Goal: Navigation & Orientation: Find specific page/section

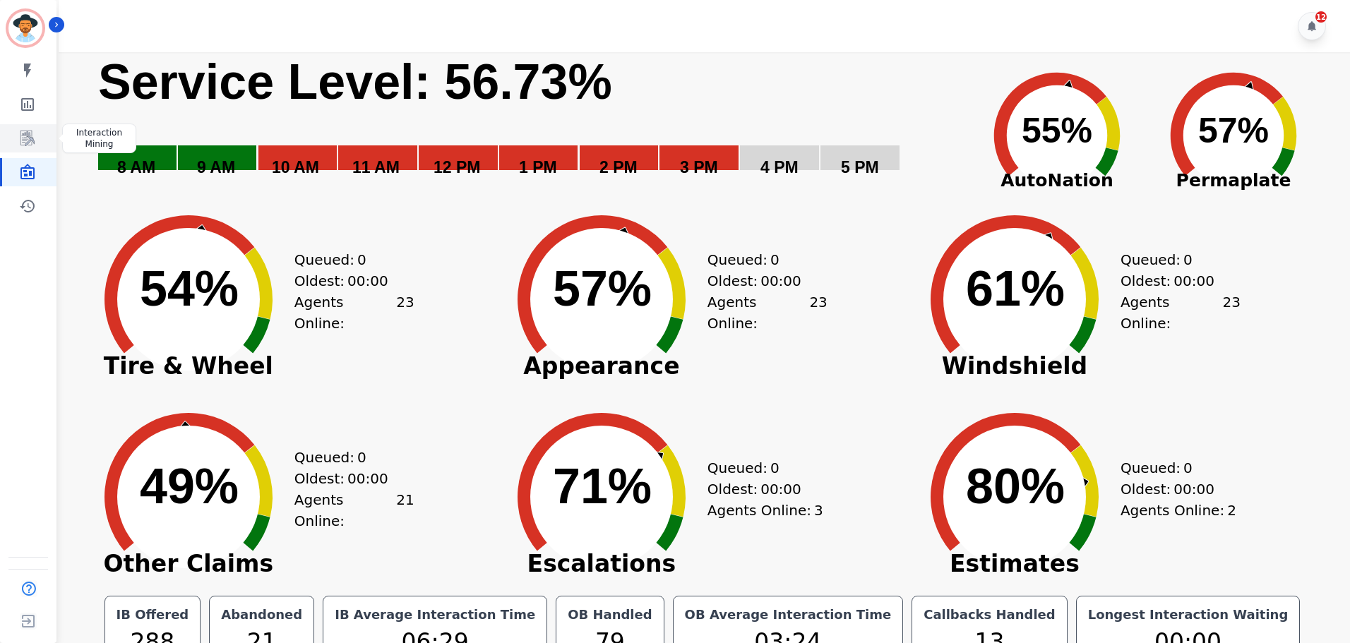
click at [21, 135] on icon "Sidebar" at bounding box center [27, 138] width 17 height 17
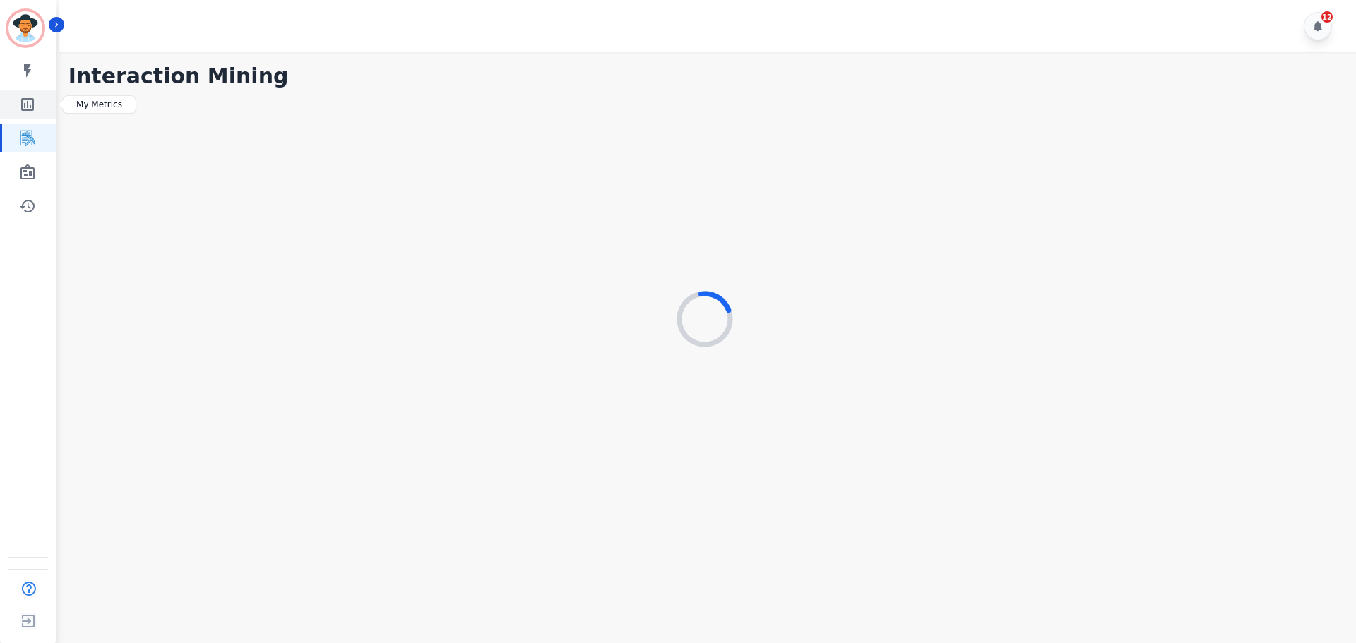
click at [35, 100] on icon "Sidebar" at bounding box center [27, 104] width 17 height 17
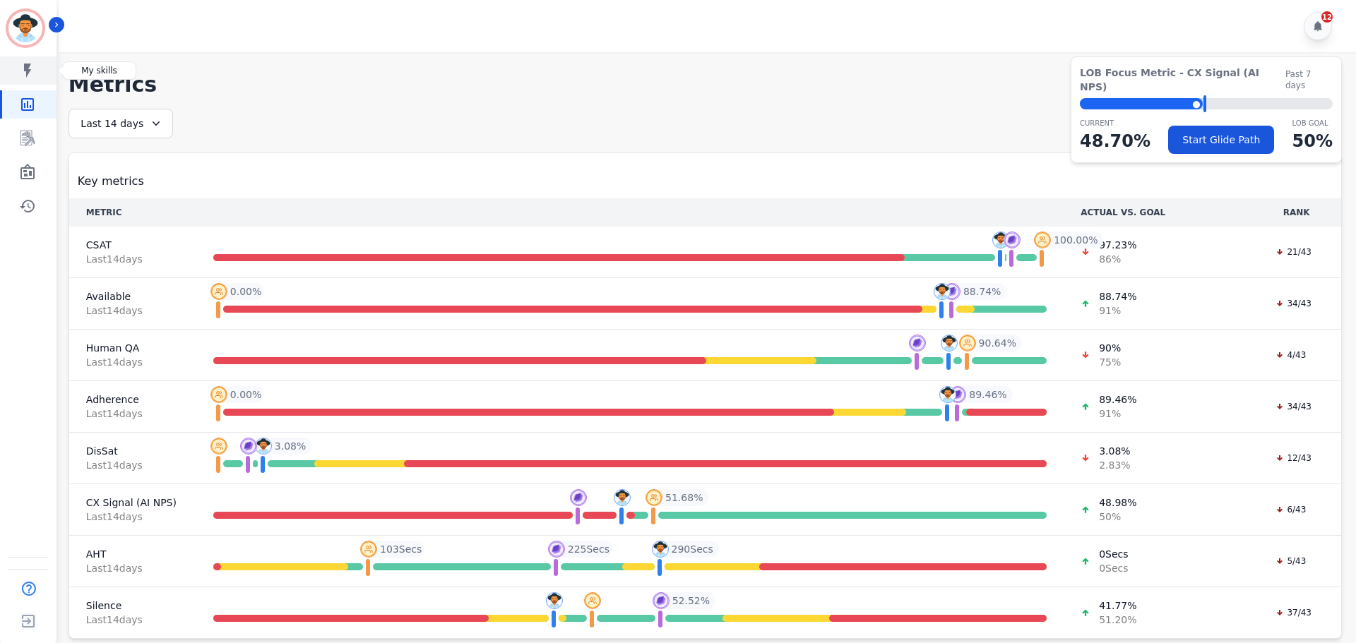
click at [36, 76] on link "Sidebar" at bounding box center [29, 70] width 54 height 28
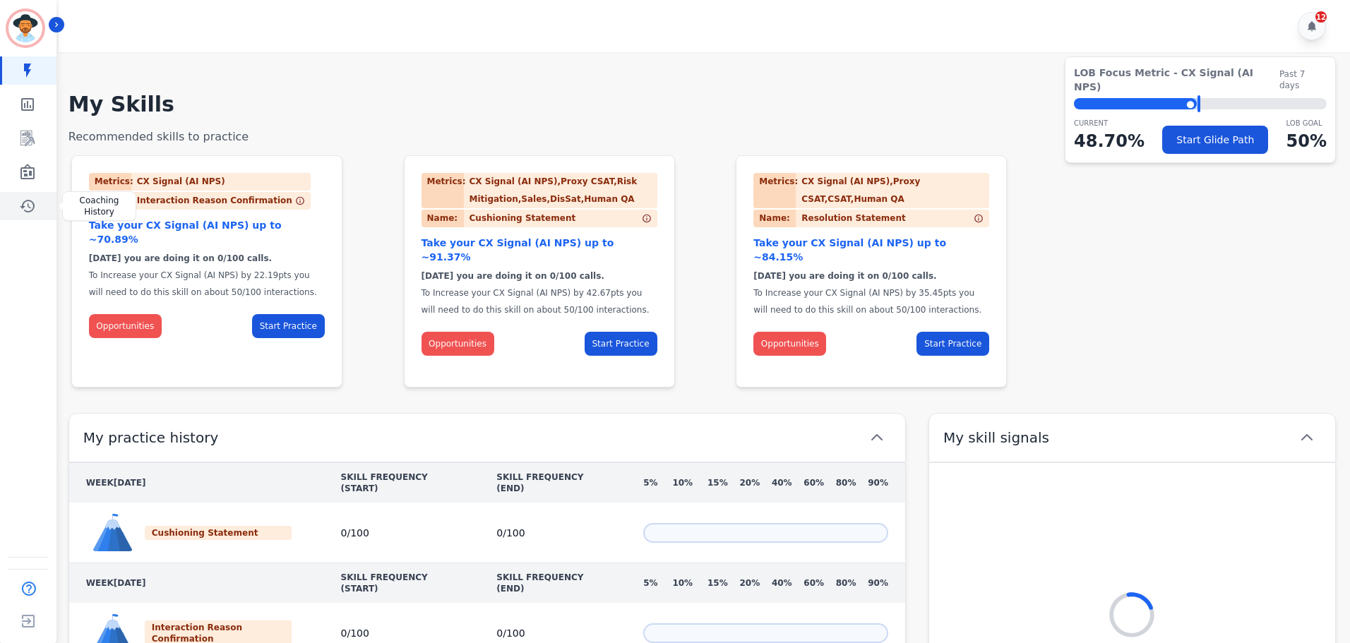
click at [24, 202] on icon "Sidebar" at bounding box center [27, 206] width 15 height 13
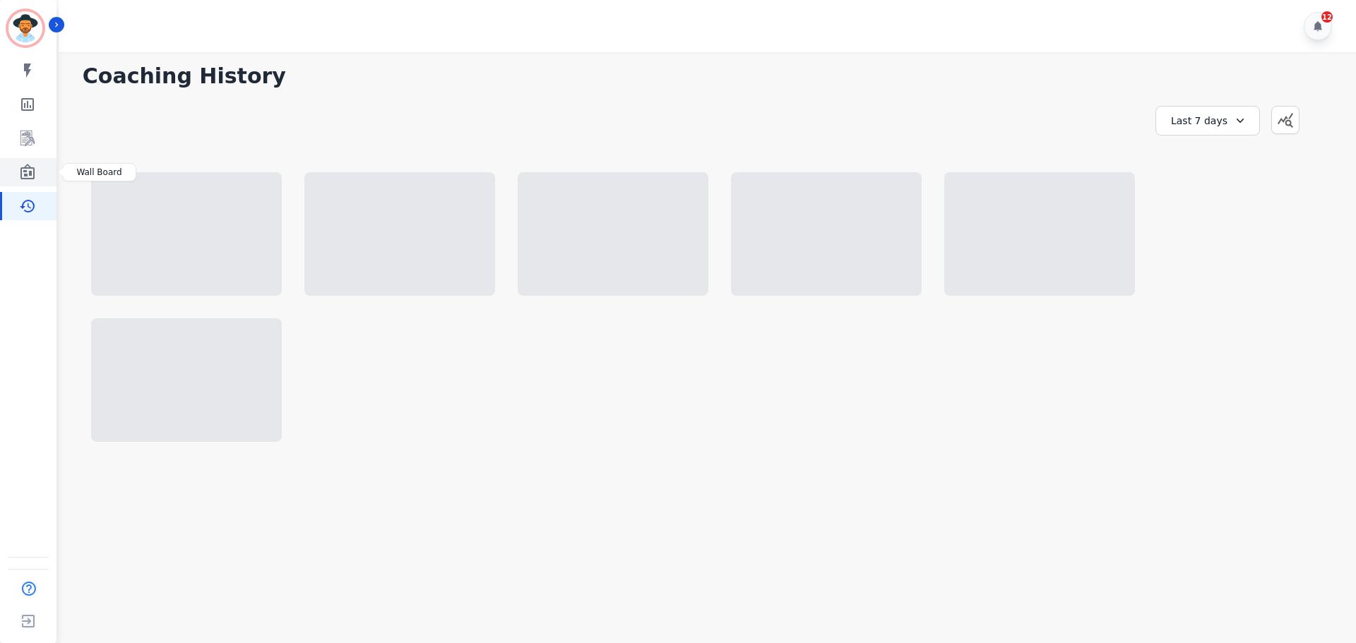
click at [36, 172] on link "Sidebar" at bounding box center [29, 172] width 54 height 28
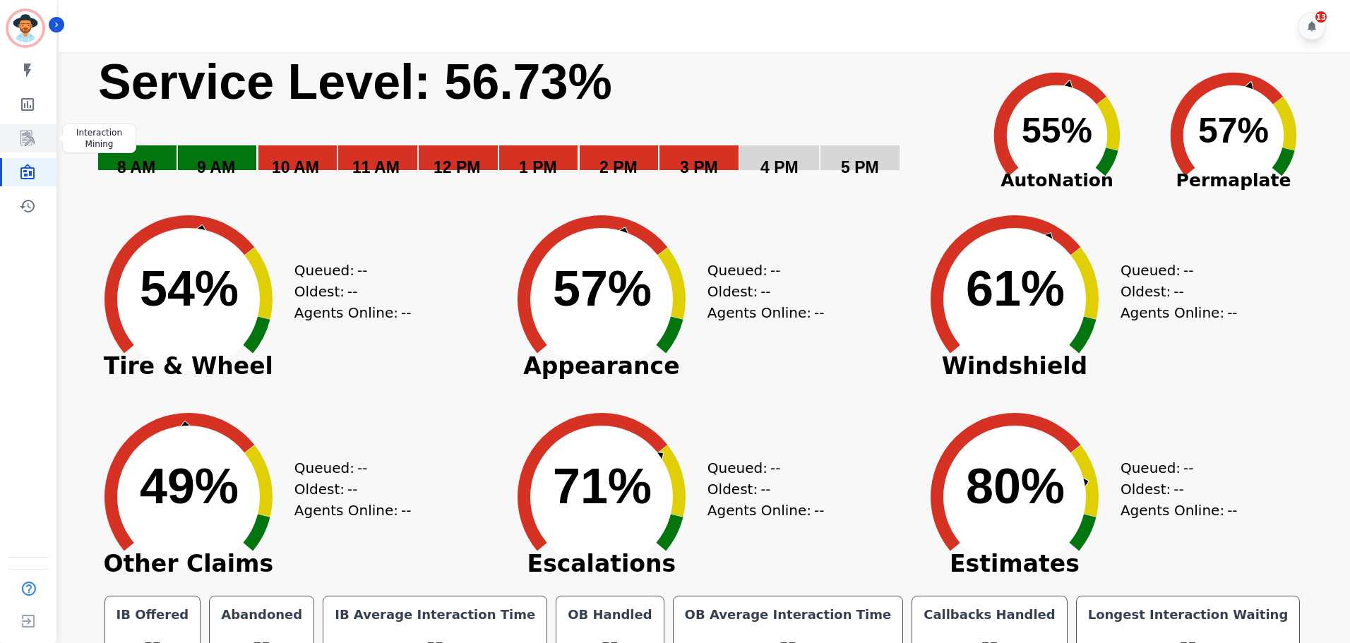
click at [28, 138] on icon "Sidebar" at bounding box center [27, 138] width 17 height 17
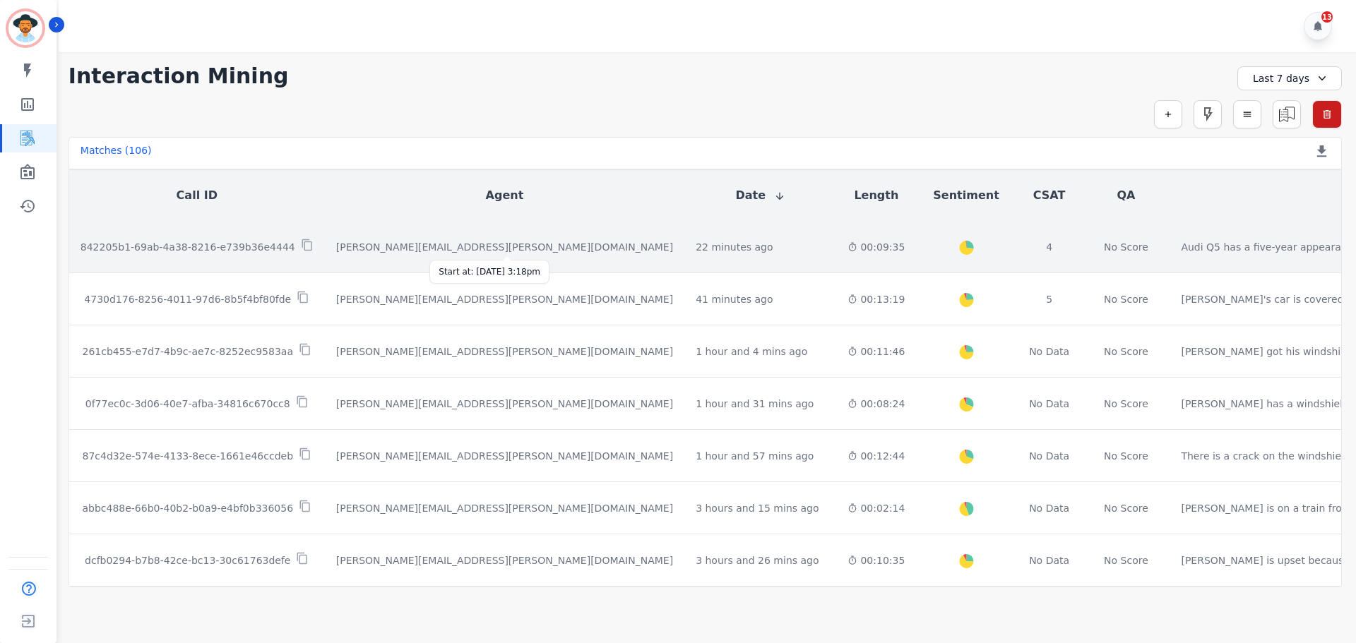
click at [696, 240] on div "22 minutes ago" at bounding box center [734, 247] width 77 height 14
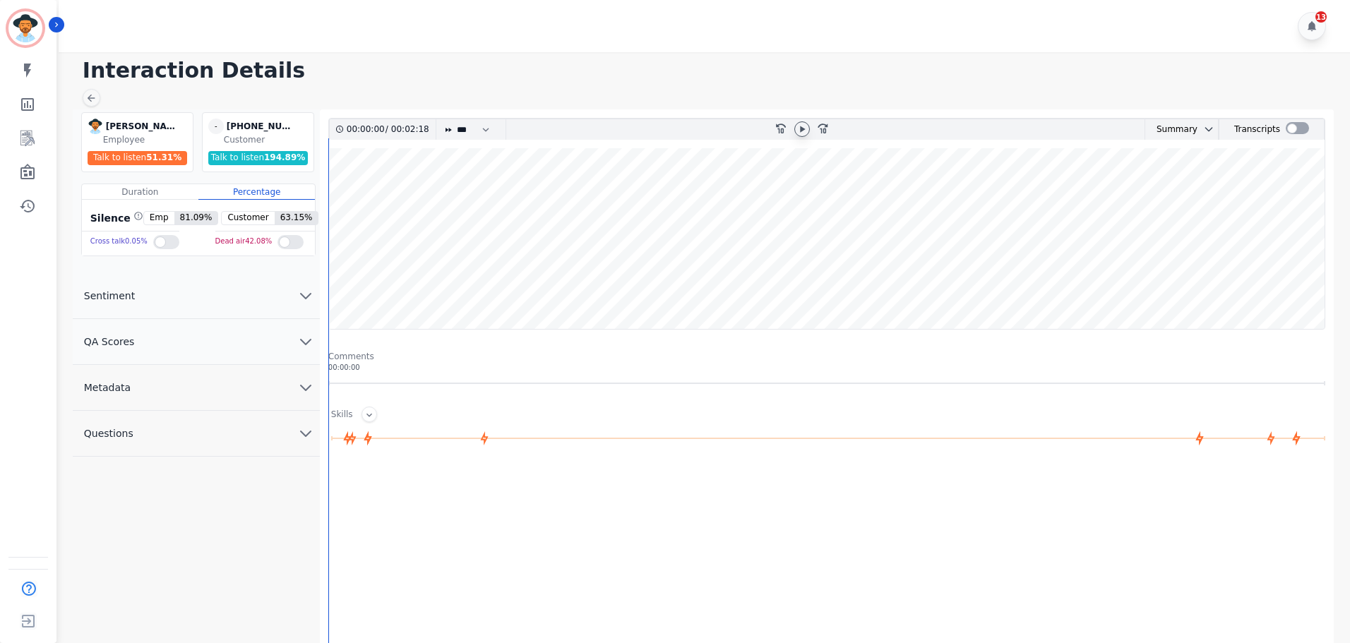
click at [799, 130] on icon at bounding box center [802, 129] width 11 height 11
click at [825, 123] on icon "fast-forward-10" at bounding box center [822, 127] width 11 height 11
click at [780, 130] on icon "rewind-10" at bounding box center [780, 127] width 11 height 11
click at [801, 125] on icon at bounding box center [802, 129] width 11 height 11
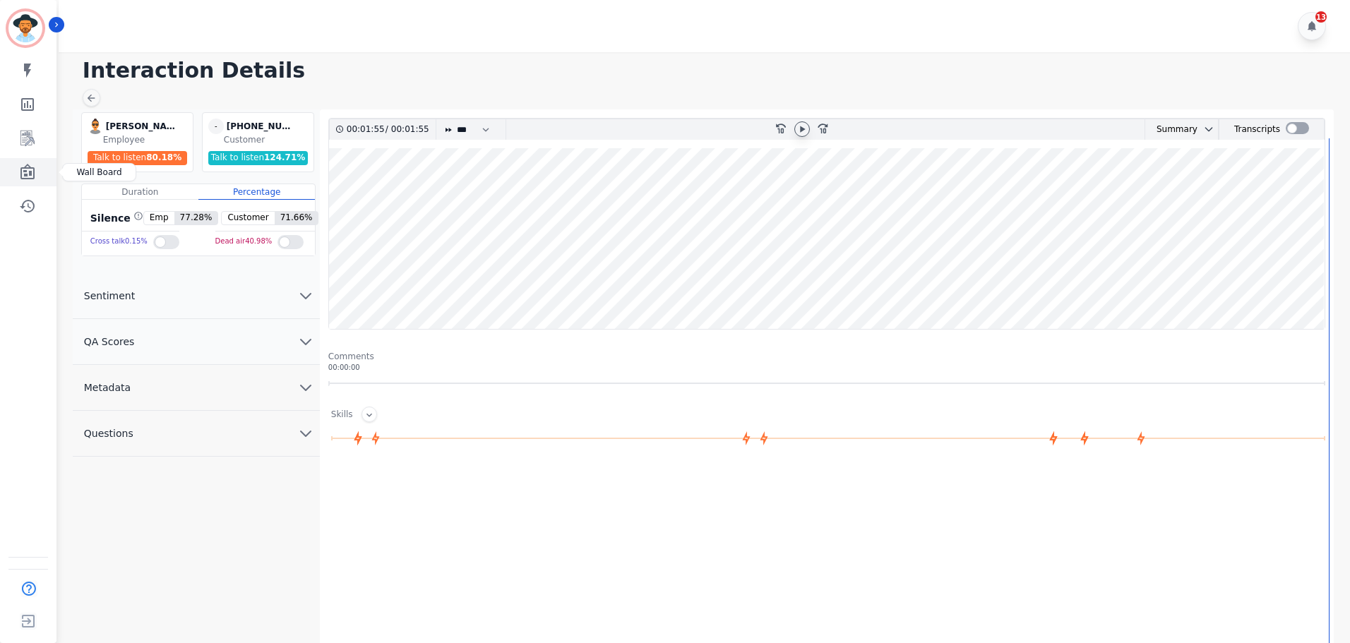
click at [26, 172] on icon "Sidebar" at bounding box center [27, 172] width 14 height 16
